Goal: Task Accomplishment & Management: Use online tool/utility

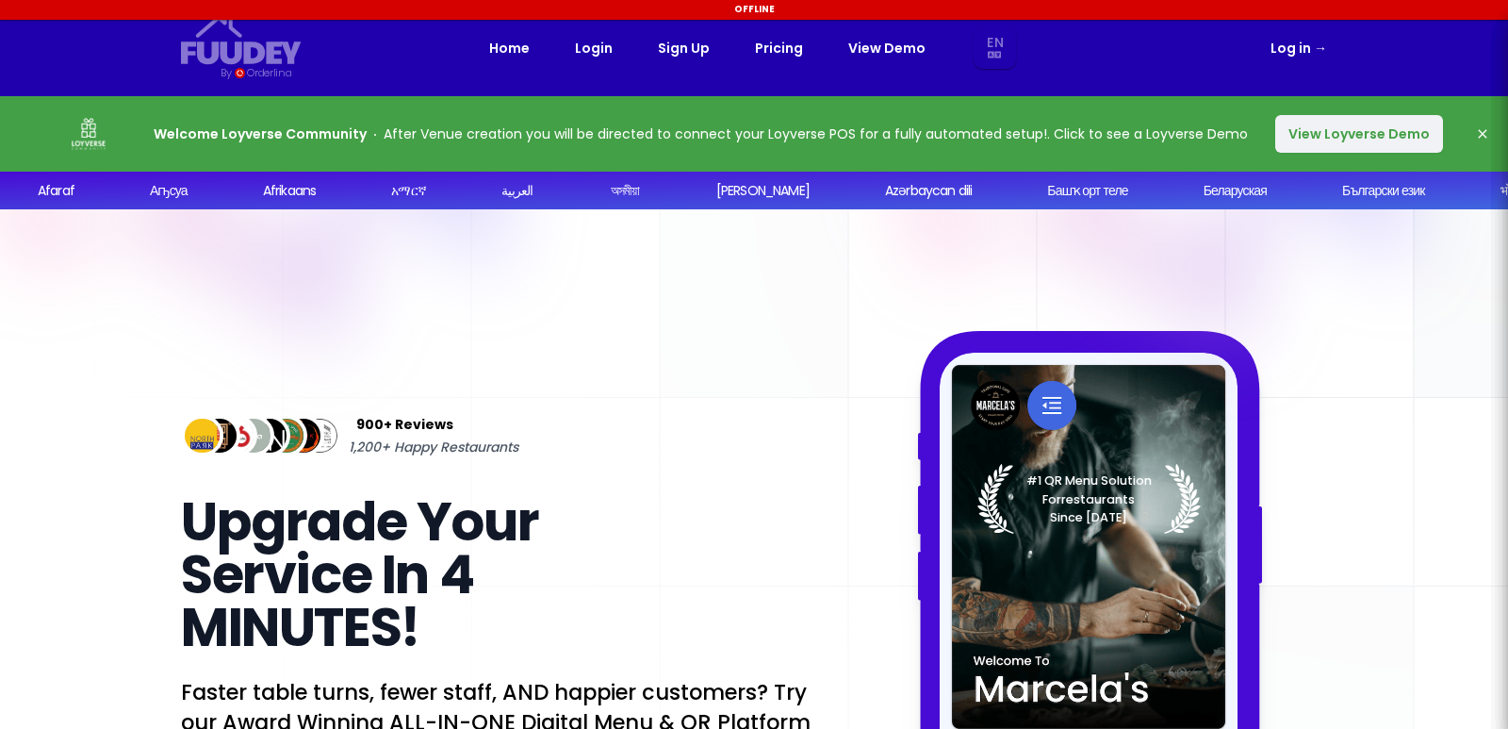
click at [1282, 45] on link "Log in →" at bounding box center [1299, 48] width 57 height 23
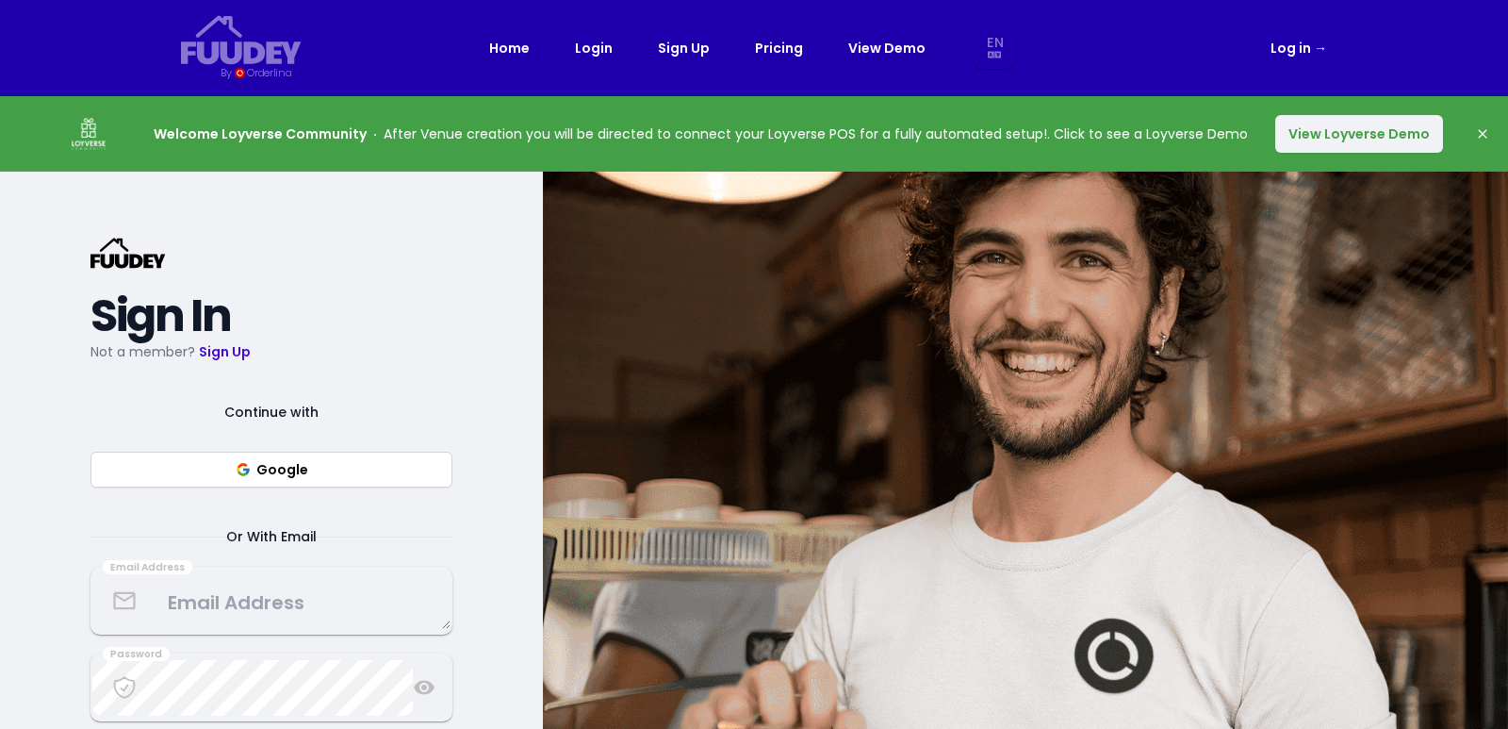
select select "en"
click at [332, 473] on button "Google" at bounding box center [272, 470] width 362 height 36
select select "en"
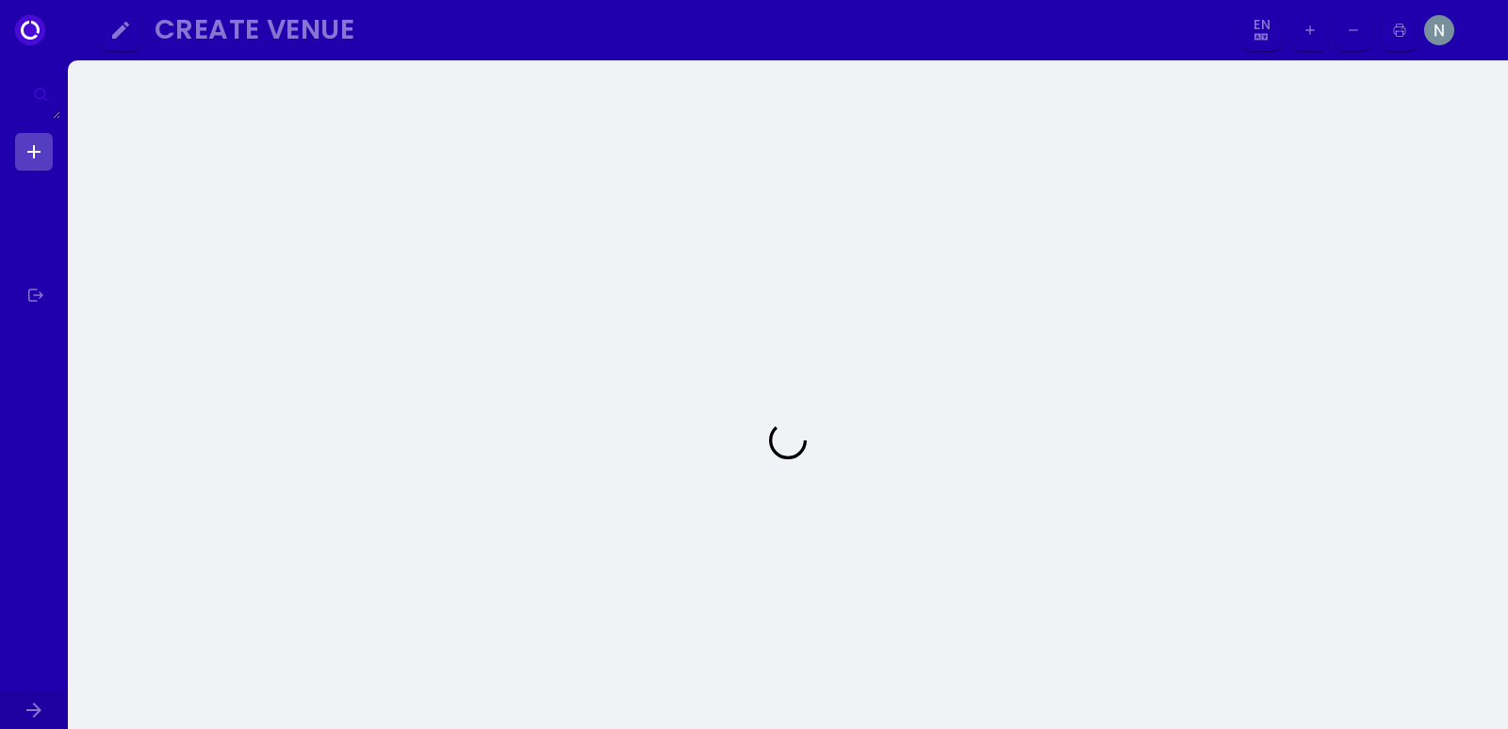
select select "en"
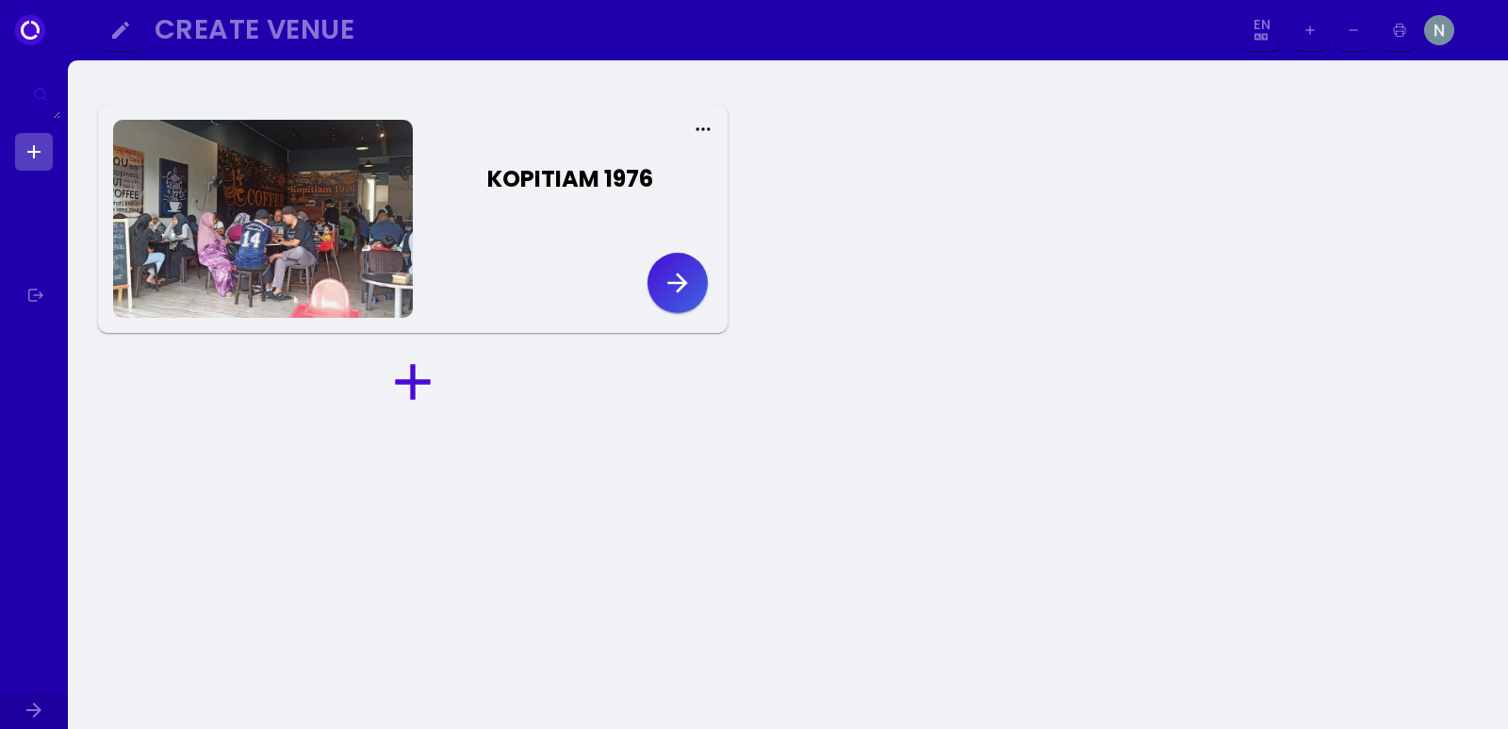
click at [679, 290] on icon "button" at bounding box center [678, 282] width 20 height 20
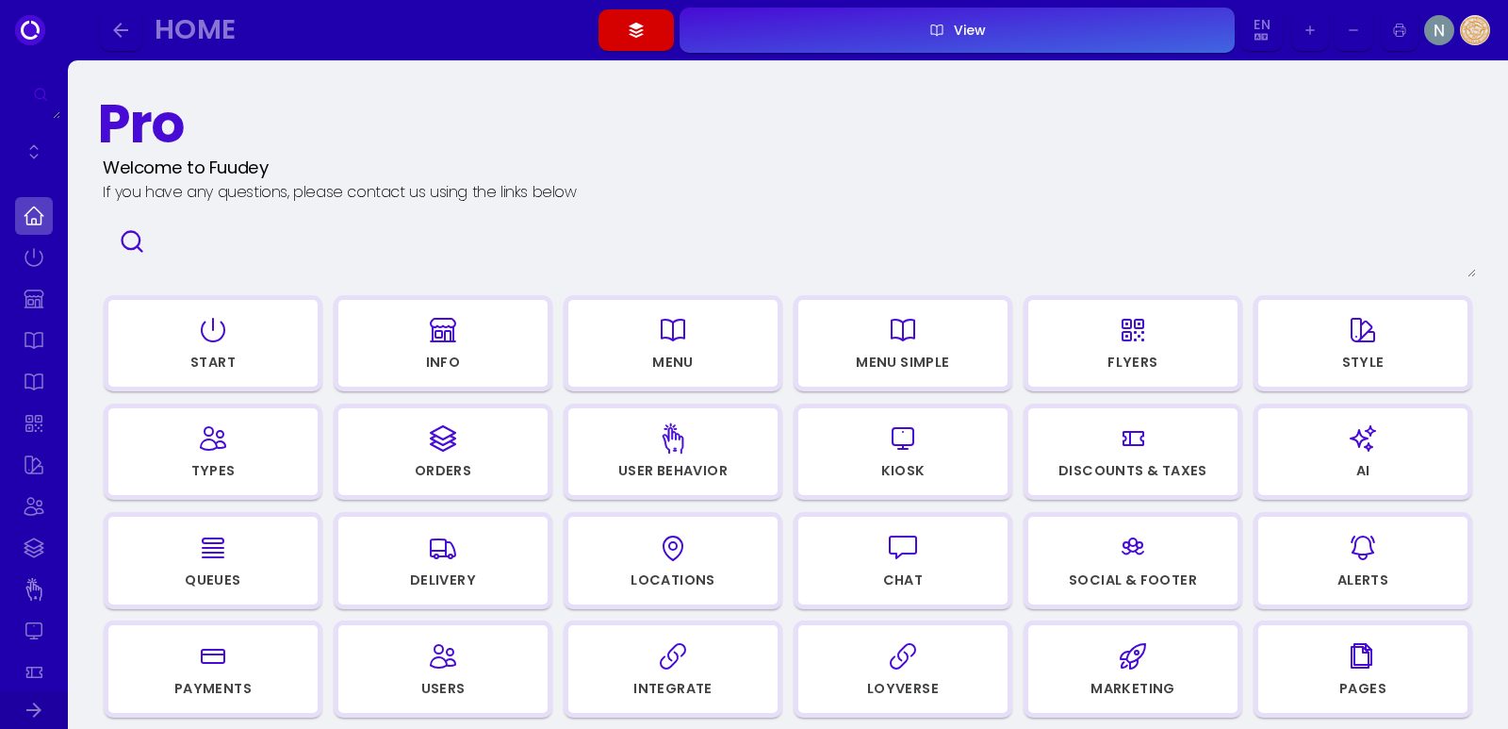
click at [637, 31] on icon "button" at bounding box center [636, 30] width 15 height 15
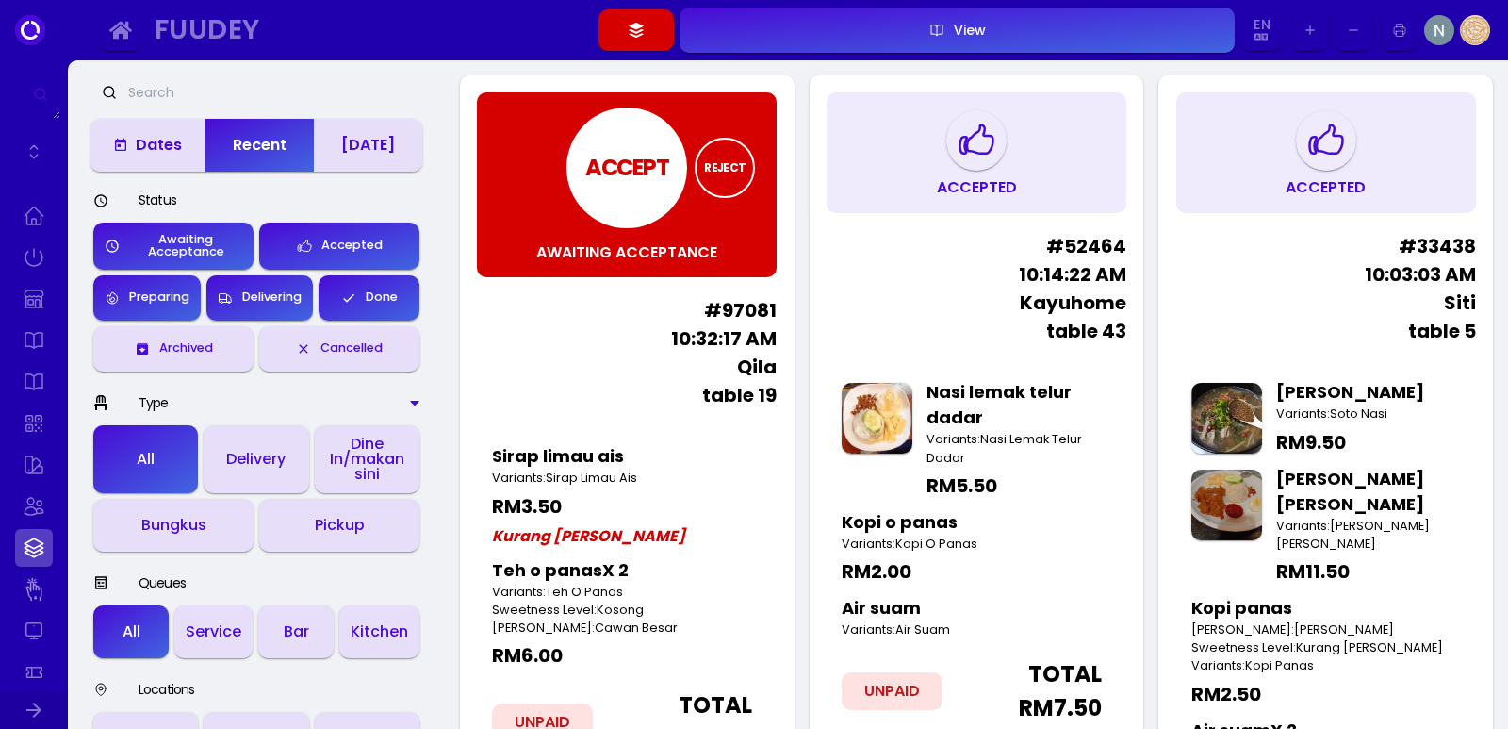
click at [632, 191] on div "ACCEPT" at bounding box center [627, 167] width 121 height 121
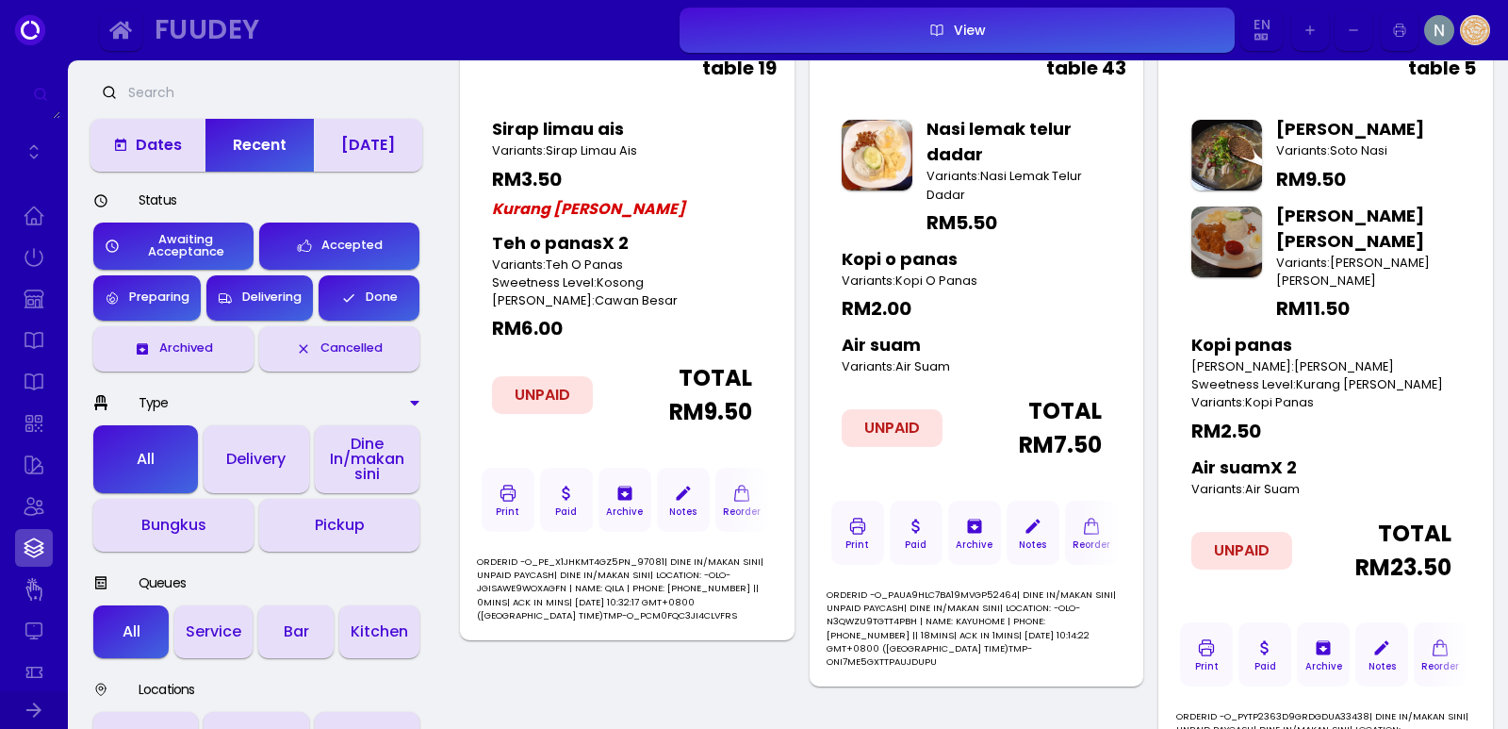
scroll to position [283, 0]
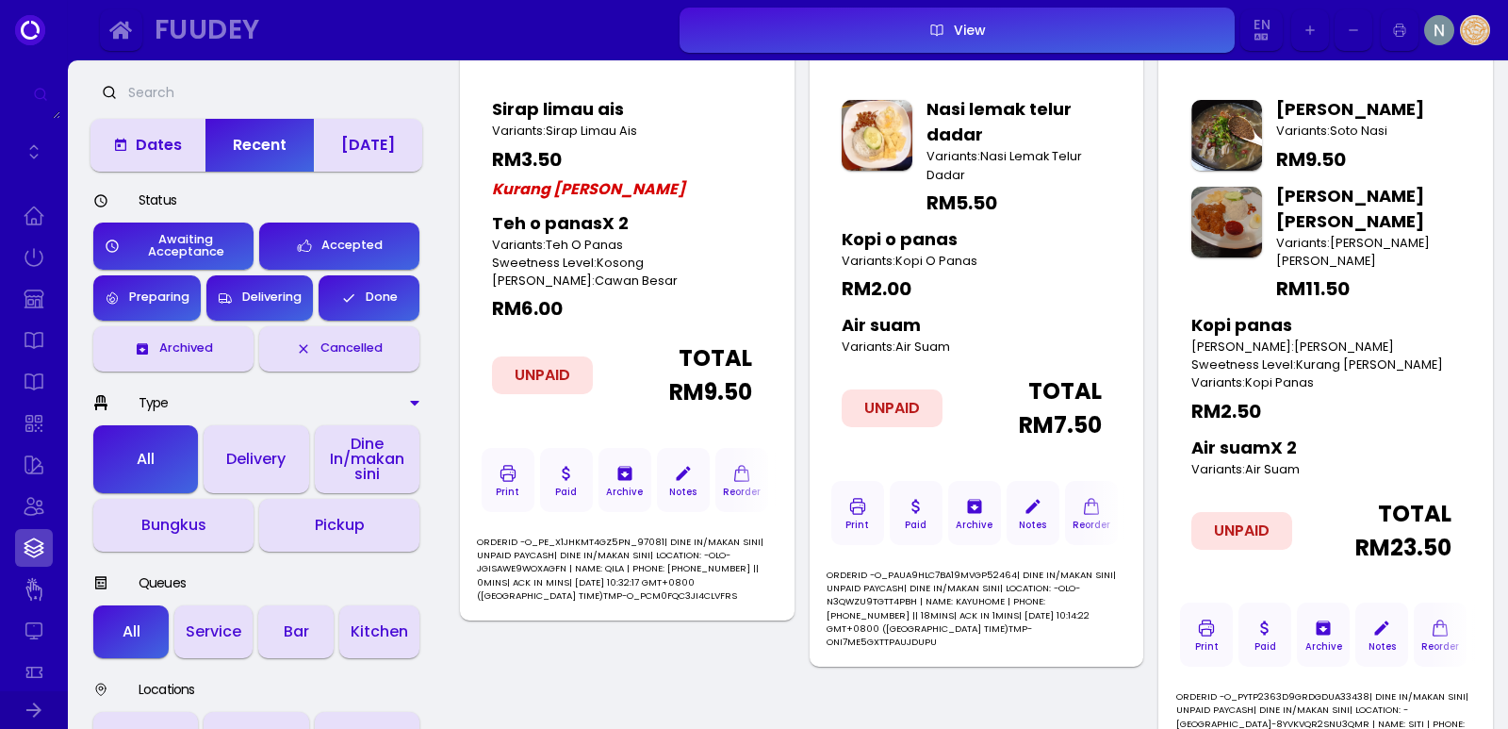
click at [509, 477] on icon "button" at bounding box center [508, 473] width 19 height 94
click at [34, 432] on link at bounding box center [34, 427] width 38 height 38
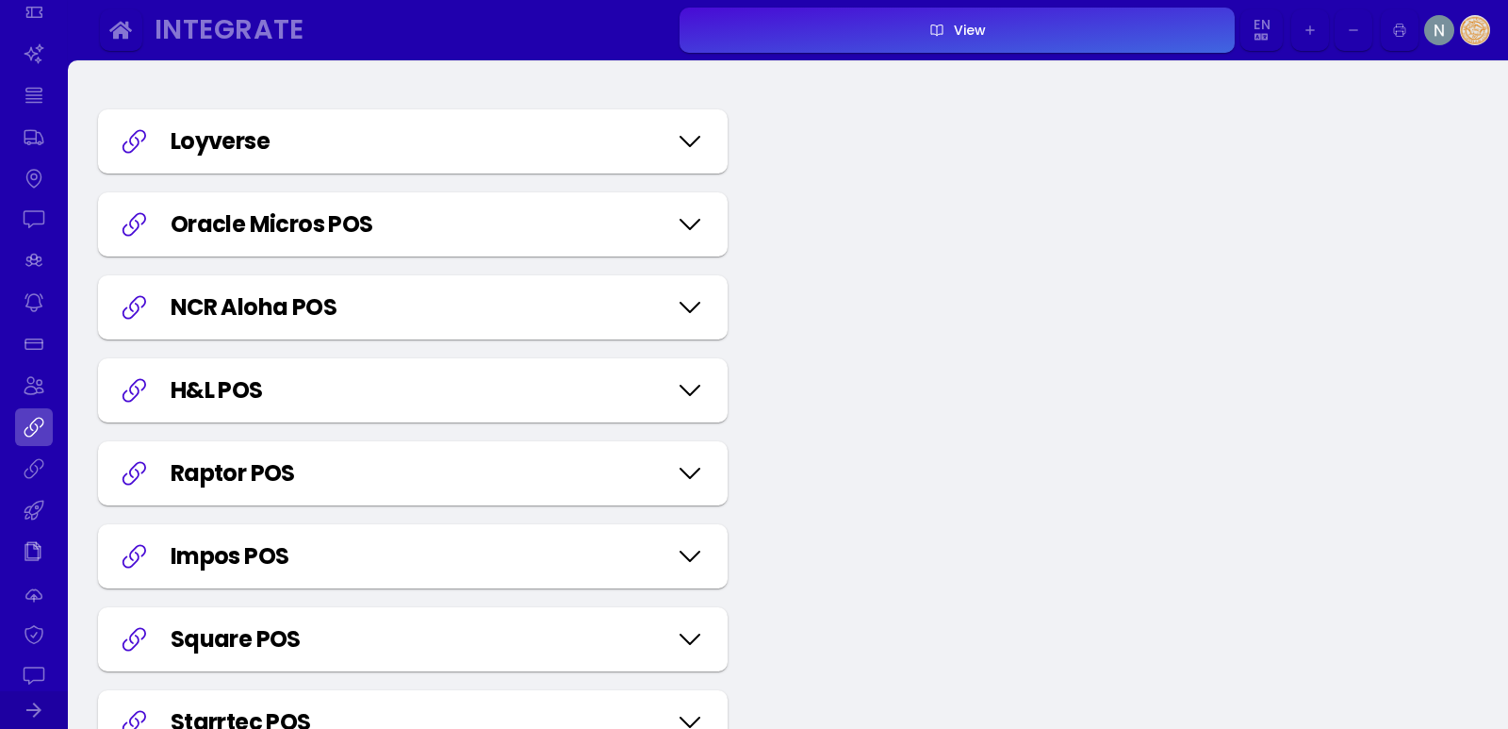
click at [698, 139] on icon at bounding box center [690, 141] width 19 height 9
select select "e6bb992f-fbfc-47ae-9fd3-454671816bb9"
select select "96bac32d-6335-4175-8e87-cdf48191f3c8"
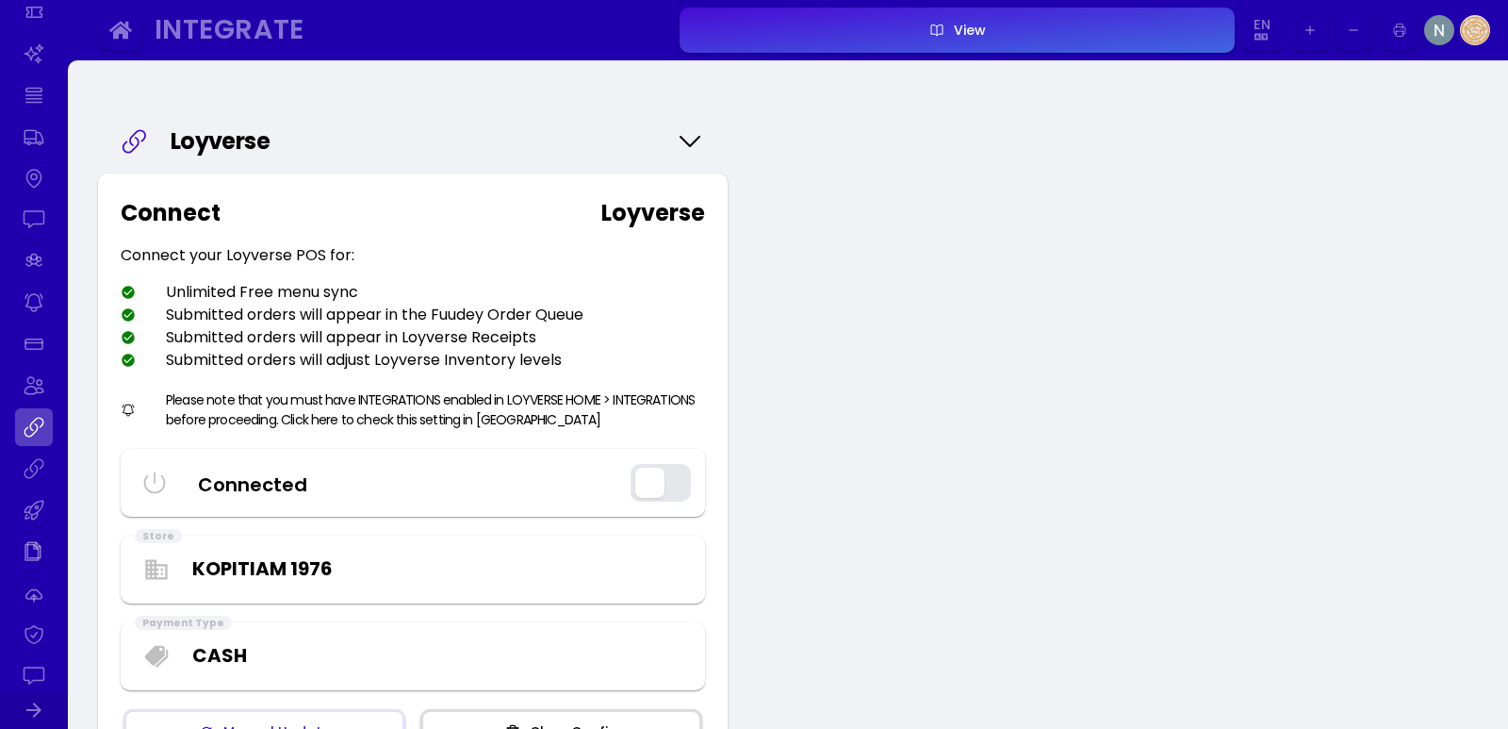
click at [651, 486] on button "button" at bounding box center [661, 483] width 60 height 38
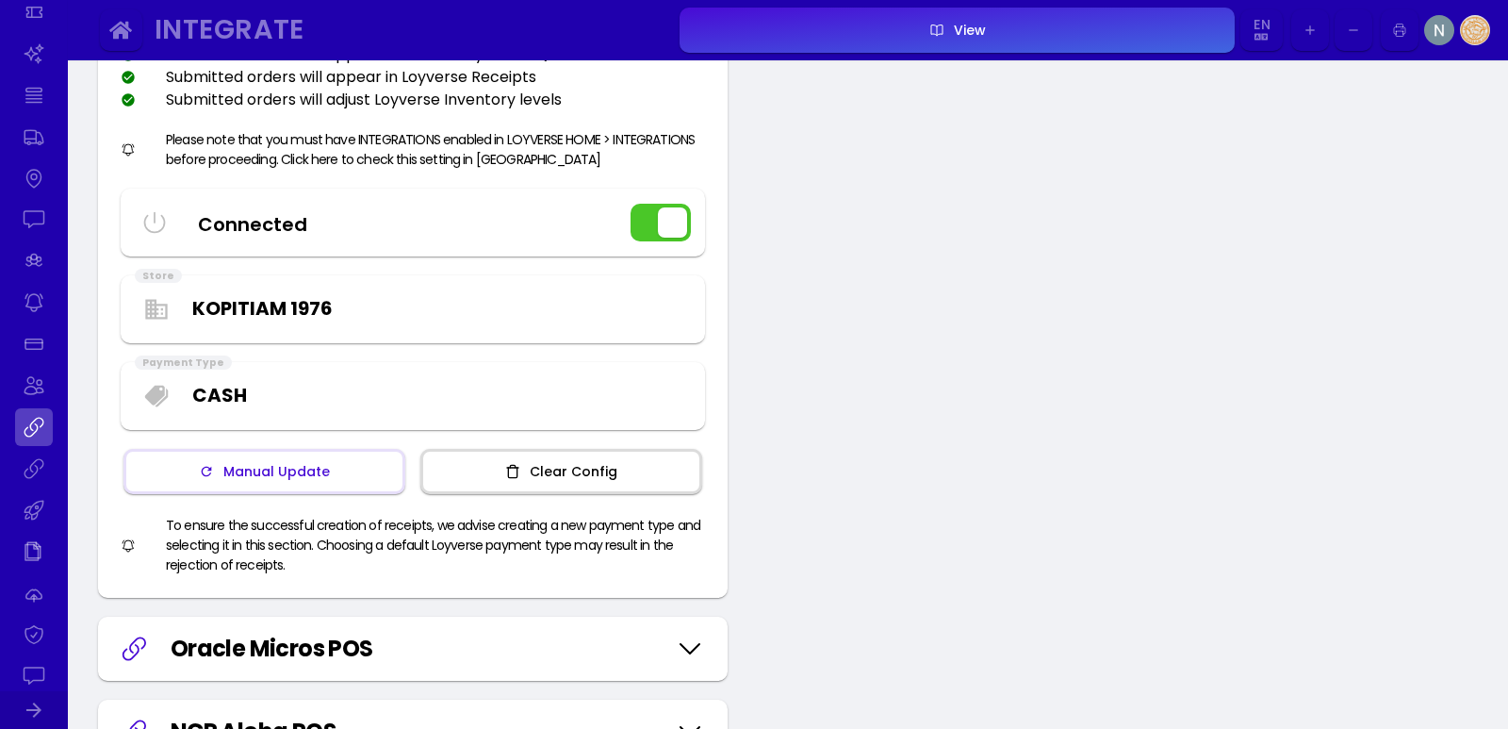
scroll to position [94, 0]
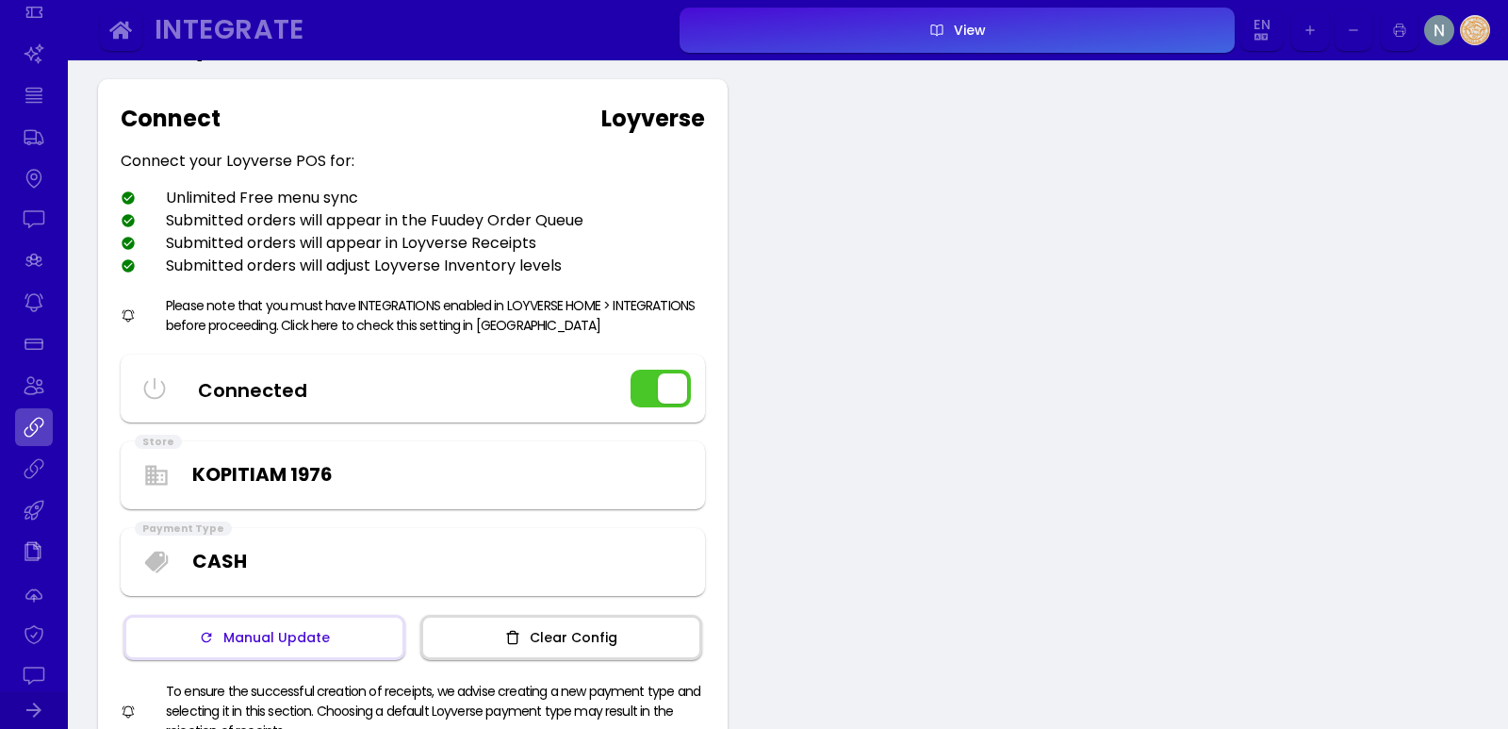
click at [37, 433] on link at bounding box center [34, 427] width 38 height 38
click at [35, 471] on link at bounding box center [34, 469] width 38 height 38
click at [25, 419] on link at bounding box center [34, 427] width 38 height 38
click at [32, 461] on link at bounding box center [34, 469] width 38 height 38
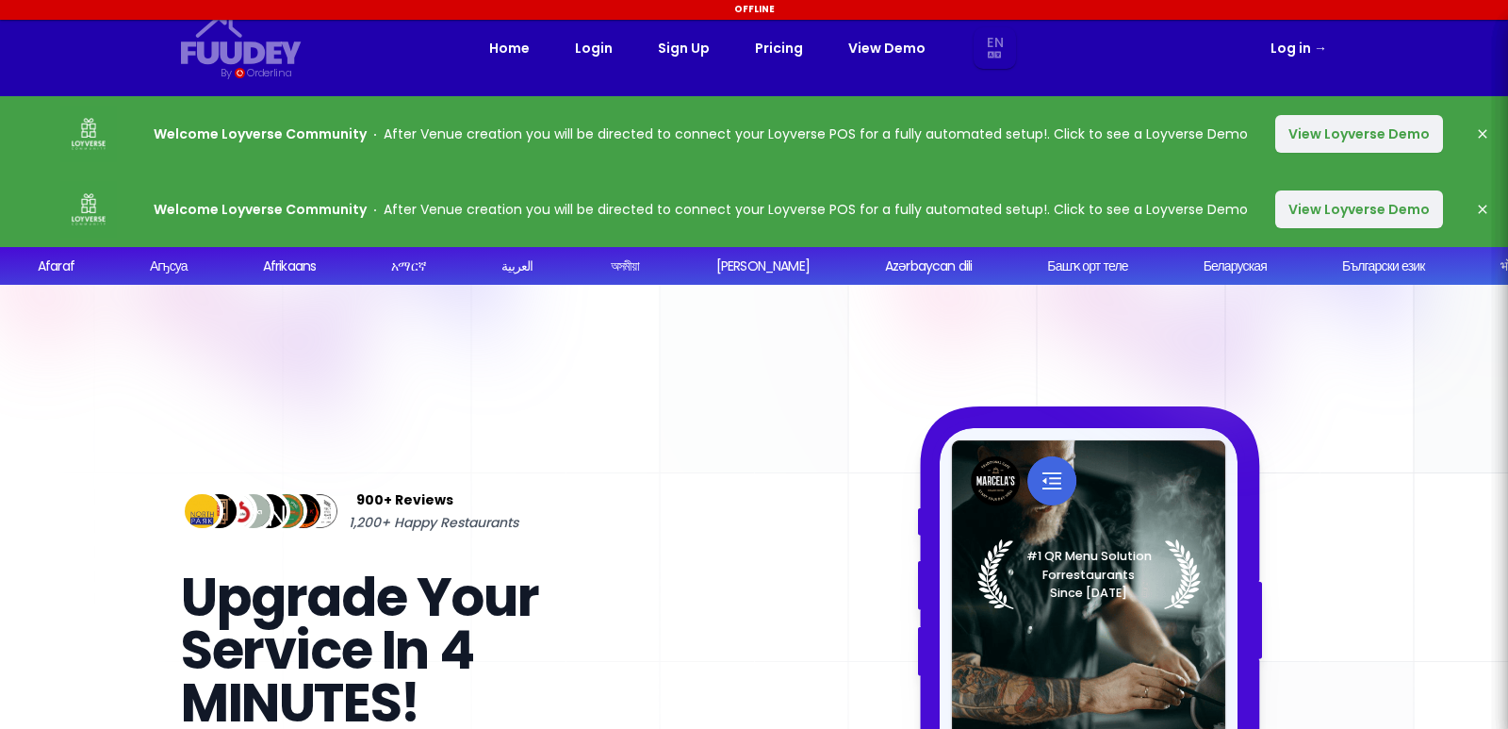
select select "en"
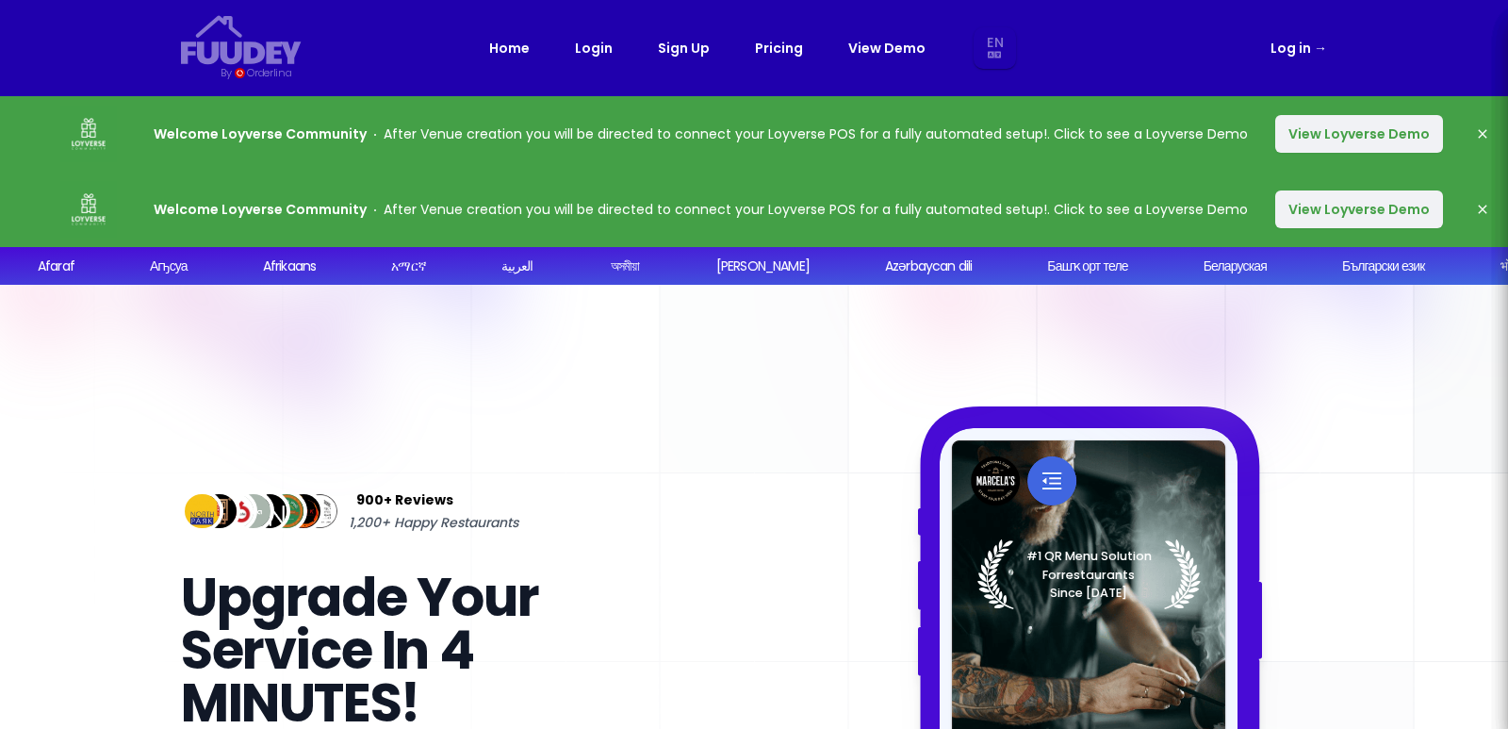
select select "en"
click at [1305, 48] on link "Log in →" at bounding box center [1299, 48] width 57 height 23
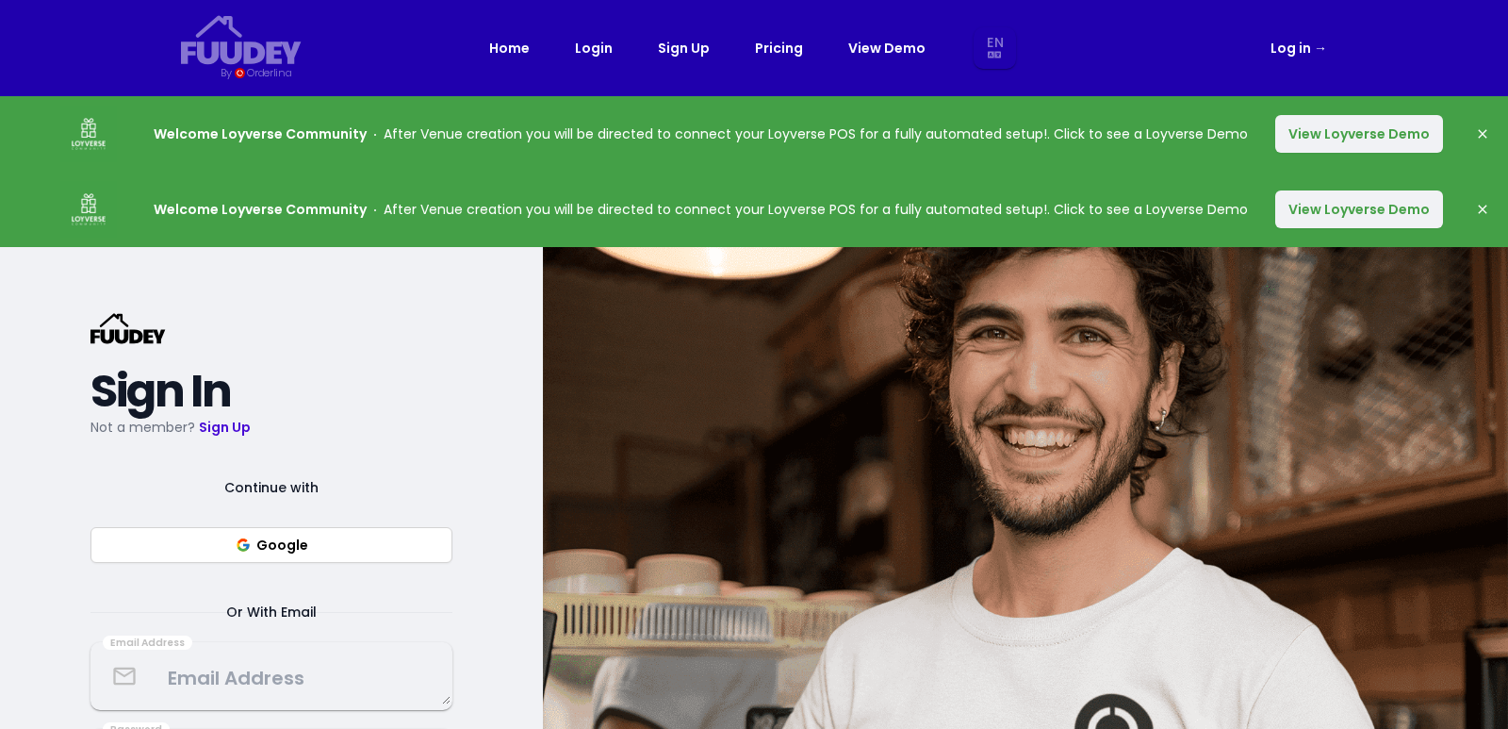
select select "en"
click at [352, 551] on button "Google" at bounding box center [272, 545] width 362 height 36
select select "en"
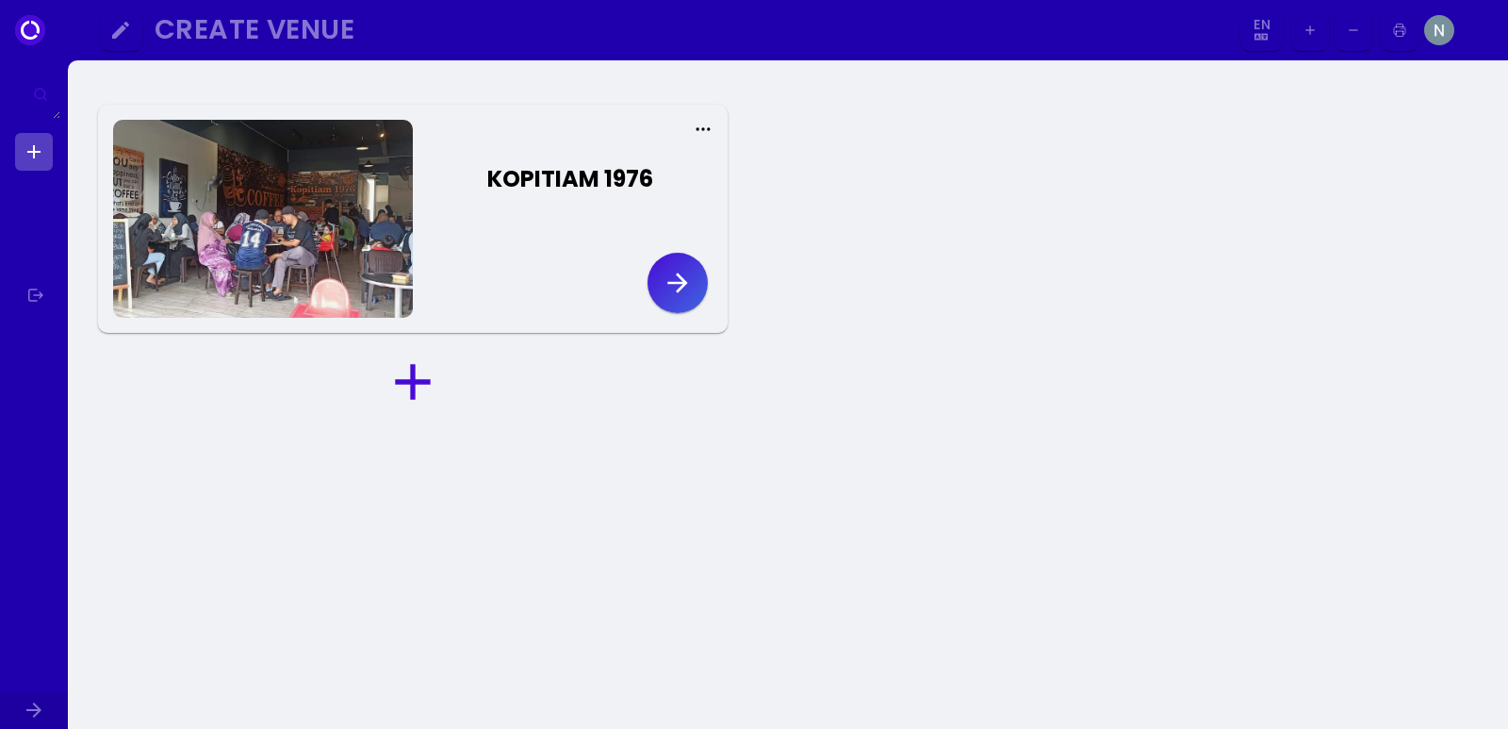
click at [678, 288] on icon "button" at bounding box center [678, 283] width 30 height 30
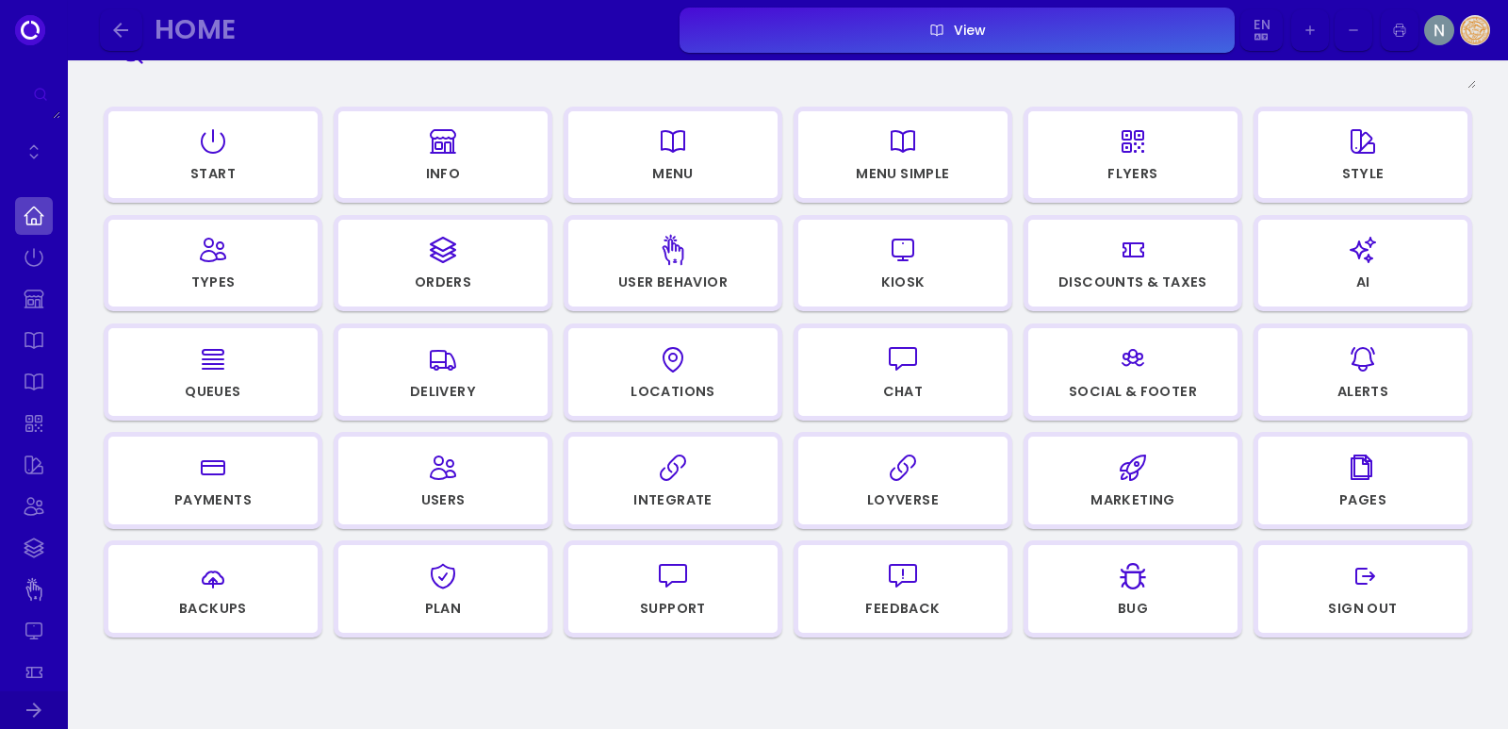
scroll to position [283, 0]
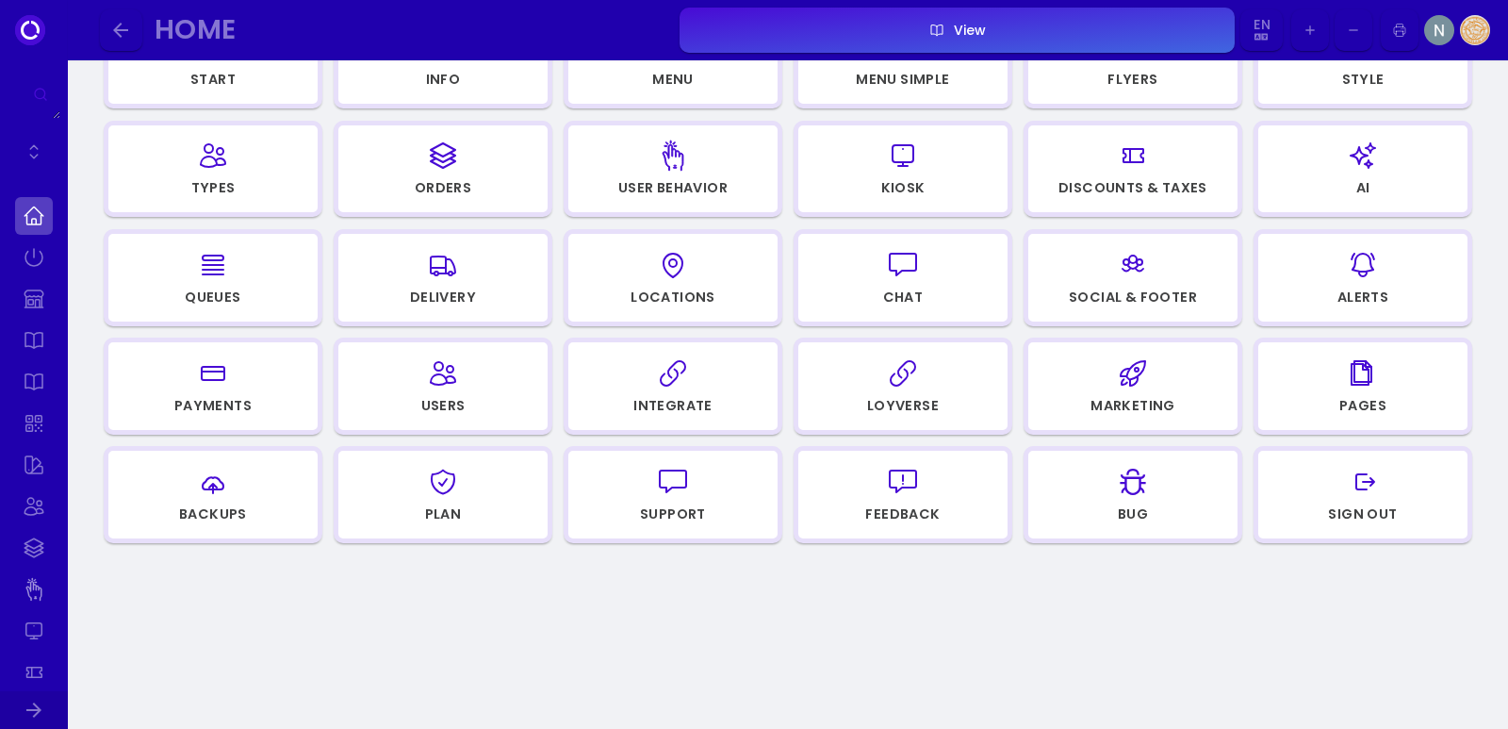
click at [668, 401] on div "Integrate" at bounding box center [673, 405] width 79 height 13
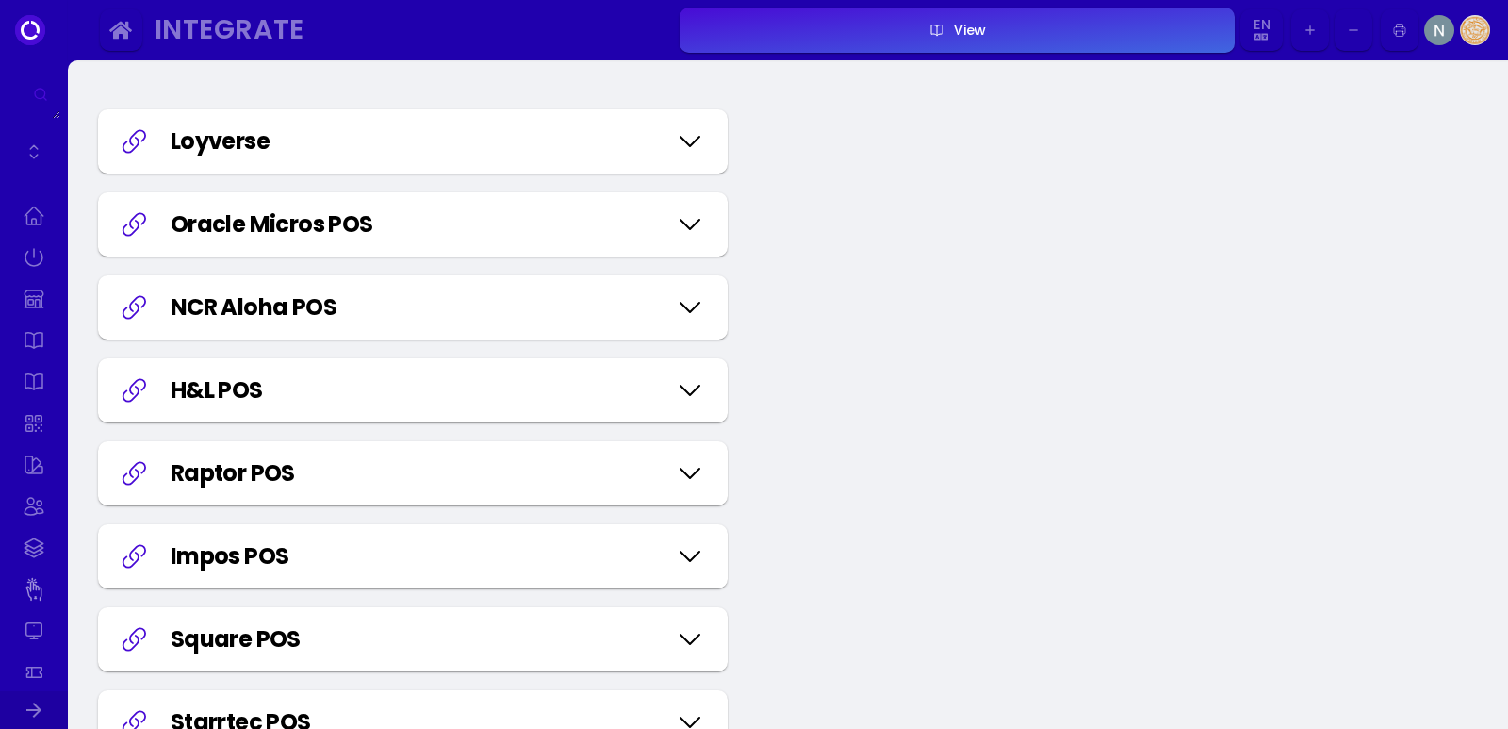
click at [585, 158] on div "Loyverse" at bounding box center [413, 141] width 630 height 64
click at [693, 140] on icon at bounding box center [690, 141] width 30 height 94
select select "e6bb992f-fbfc-47ae-9fd3-454671816bb9"
select select "96bac32d-6335-4175-8e87-cdf48191f3c8"
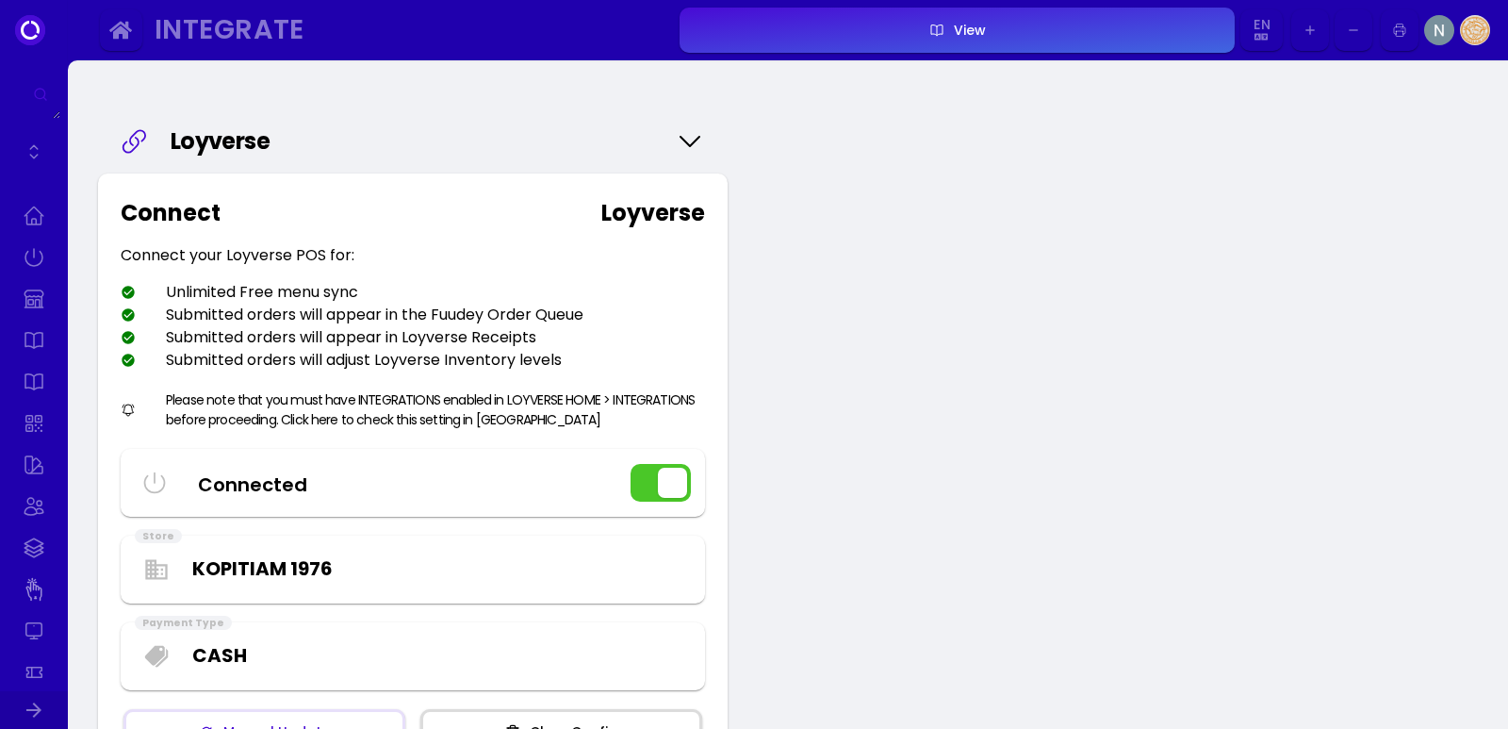
click at [693, 140] on icon at bounding box center [690, 141] width 30 height 94
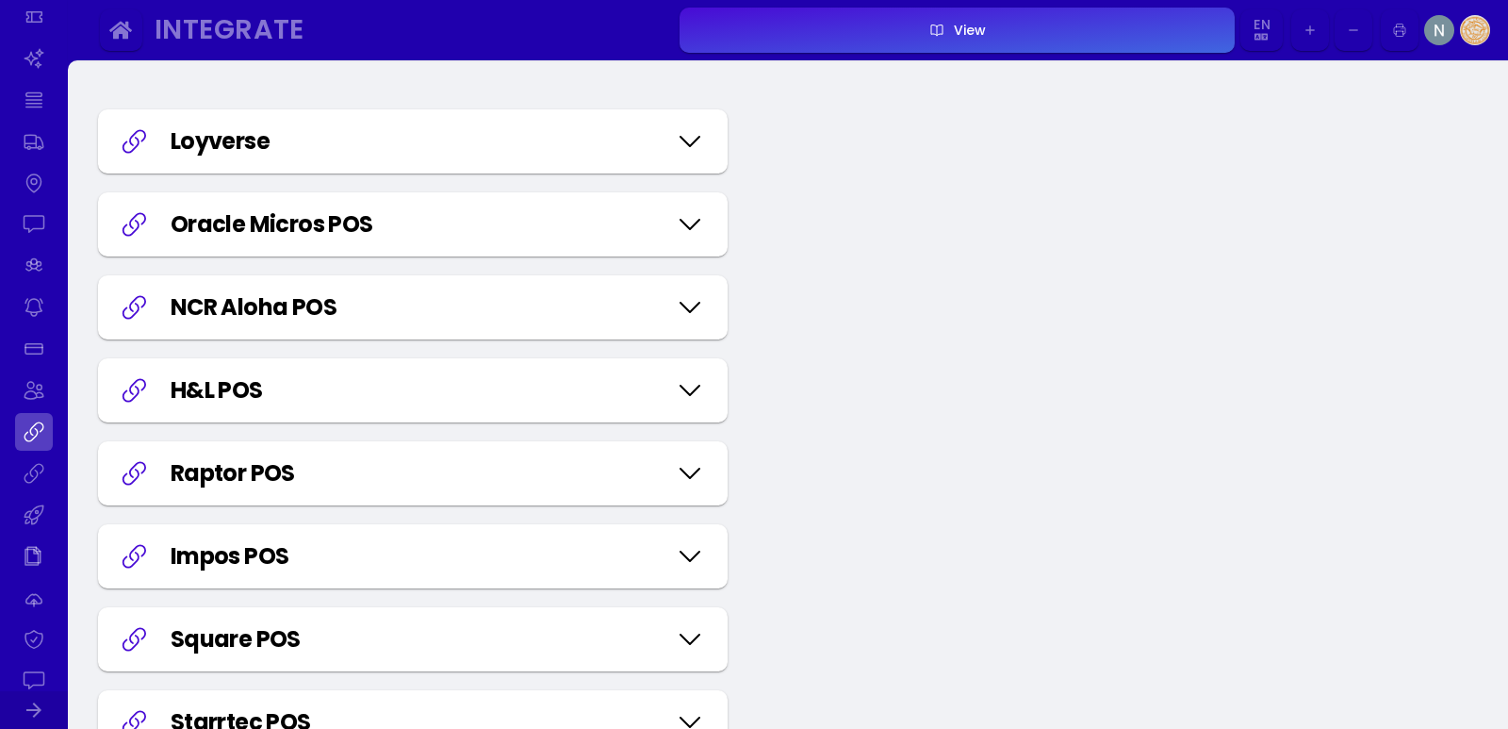
scroll to position [660, 0]
click at [37, 471] on link at bounding box center [34, 469] width 38 height 38
select select "e6bb992f-fbfc-47ae-9fd3-454671816bb9"
select select "96bac32d-6335-4175-8e87-cdf48191f3c8"
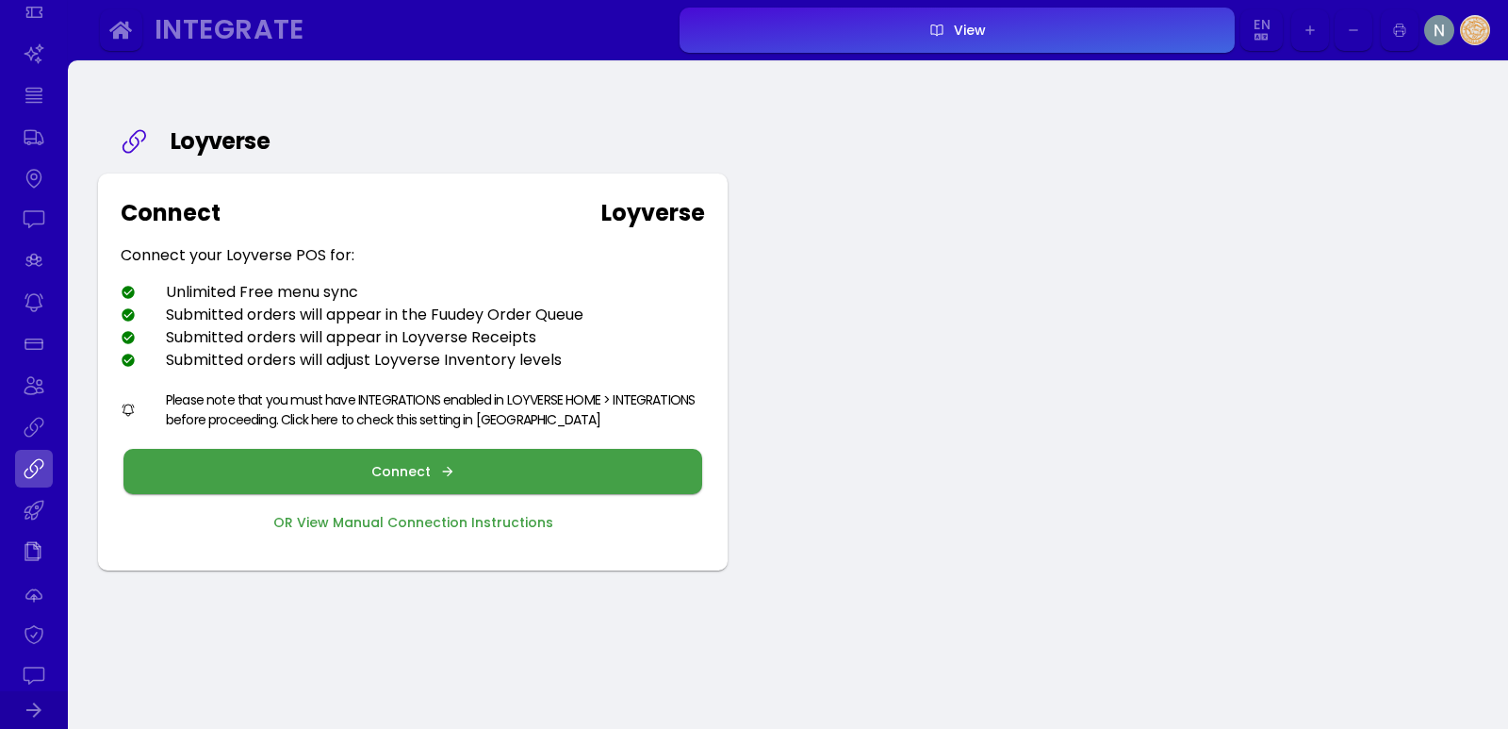
select select "e6bb992f-fbfc-47ae-9fd3-454671816bb9"
select select "96bac32d-6335-4175-8e87-cdf48191f3c8"
